Goal: Information Seeking & Learning: Learn about a topic

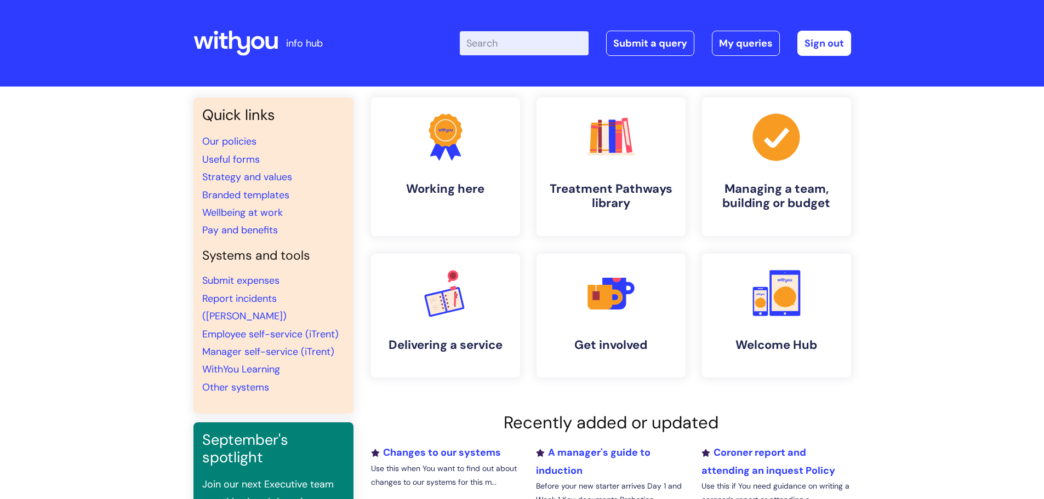
click at [513, 45] on input "Enter your search term here..." at bounding box center [524, 43] width 129 height 24
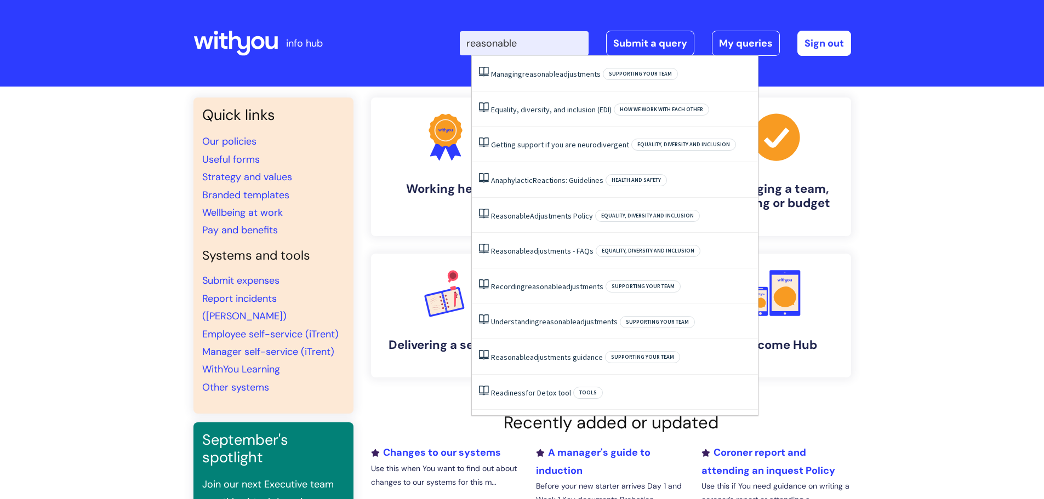
type input "reasonable"
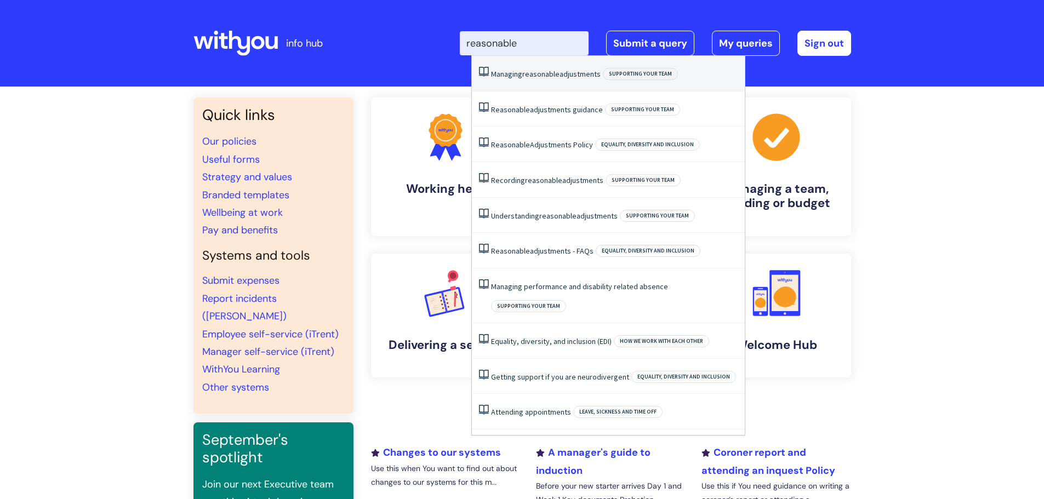
click at [546, 62] on li "Managing reasonable adjustments Supporting your team" at bounding box center [608, 74] width 273 height 36
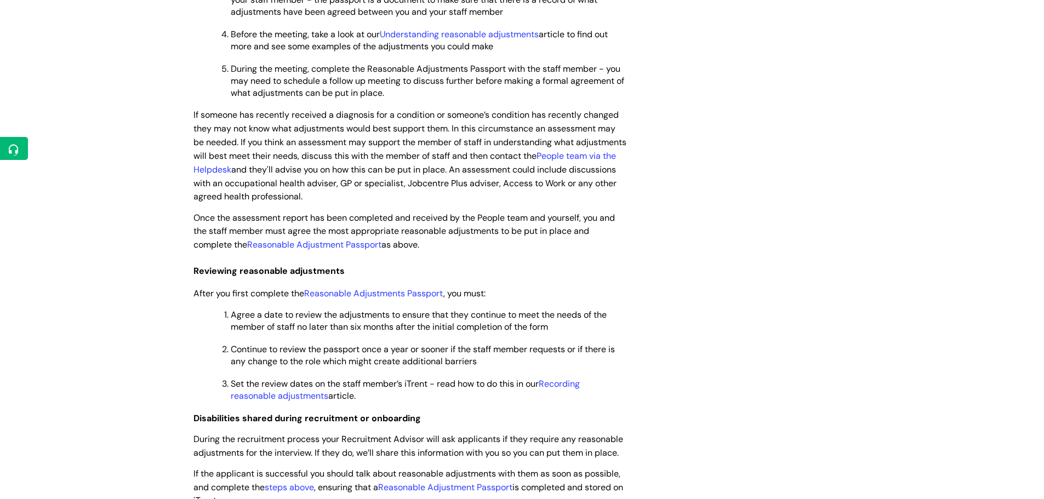
scroll to position [603, 0]
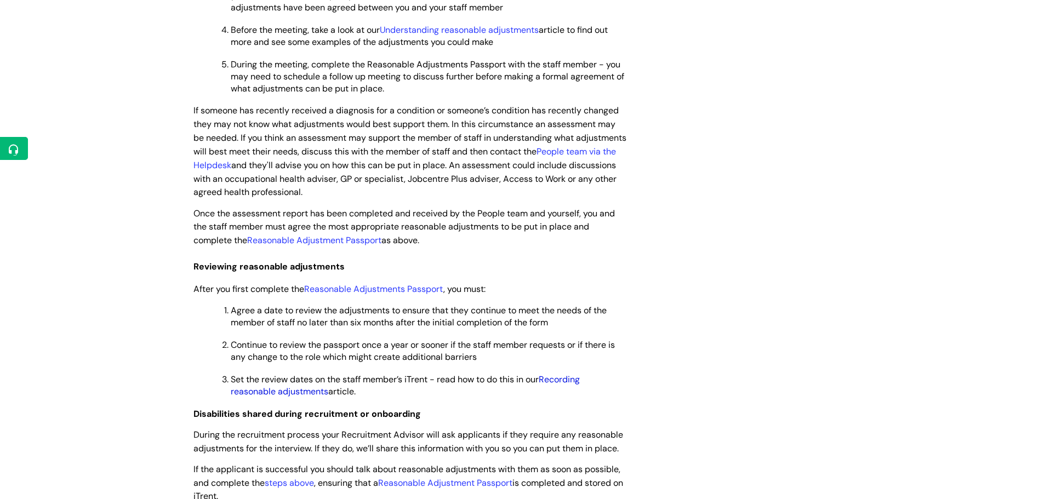
click at [556, 383] on link "Recording reasonable adjustments" at bounding box center [405, 386] width 349 height 24
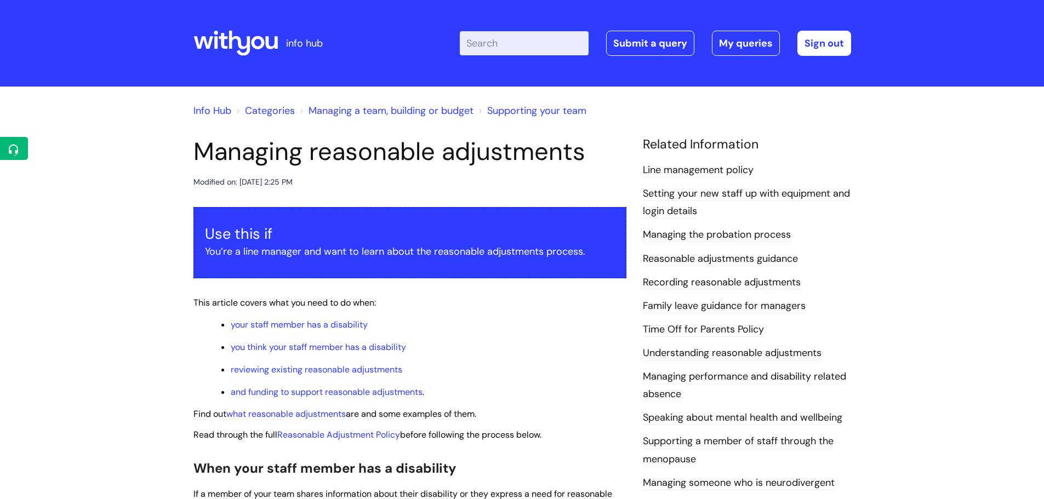
scroll to position [603, 0]
